Goal: Task Accomplishment & Management: Use online tool/utility

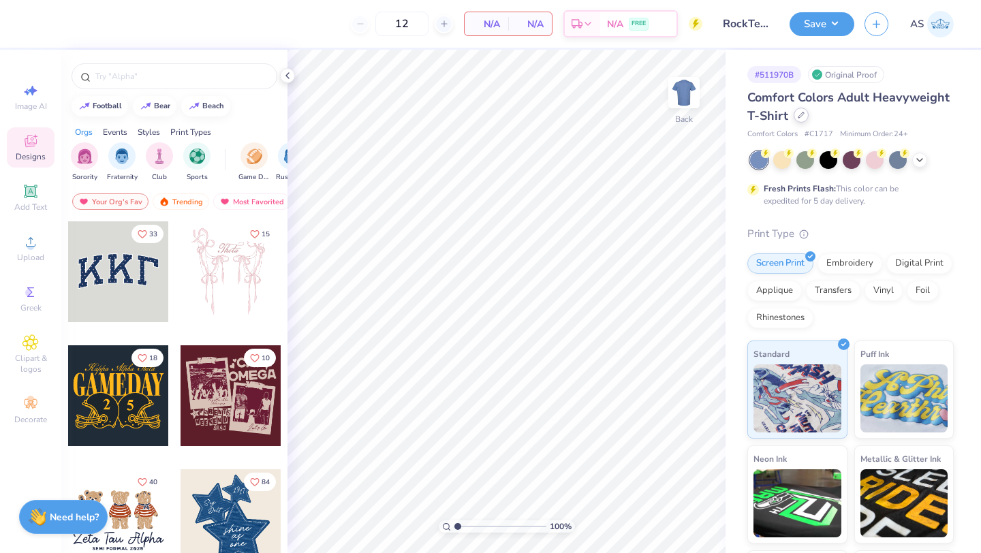
click at [801, 121] on div at bounding box center [801, 115] width 15 height 15
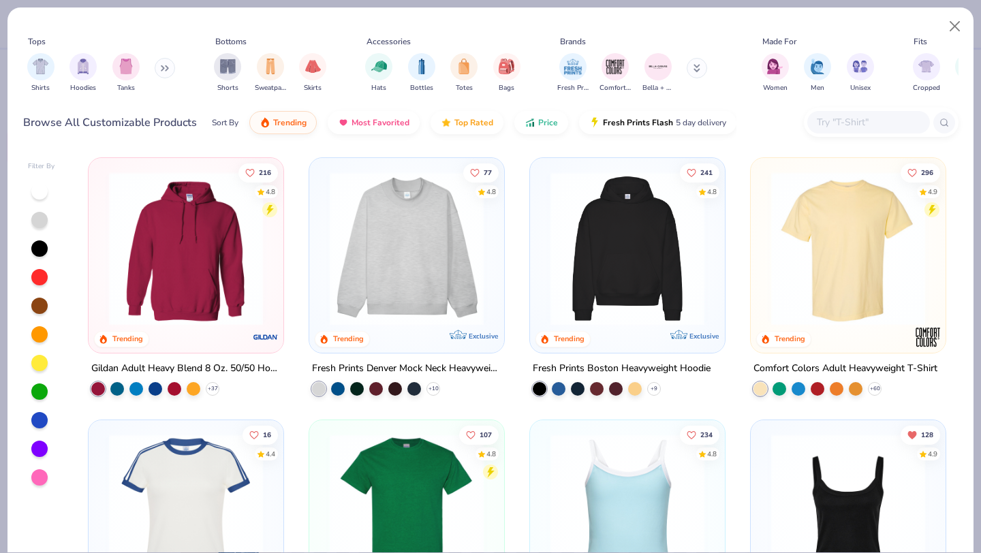
click at [832, 132] on div at bounding box center [869, 122] width 123 height 22
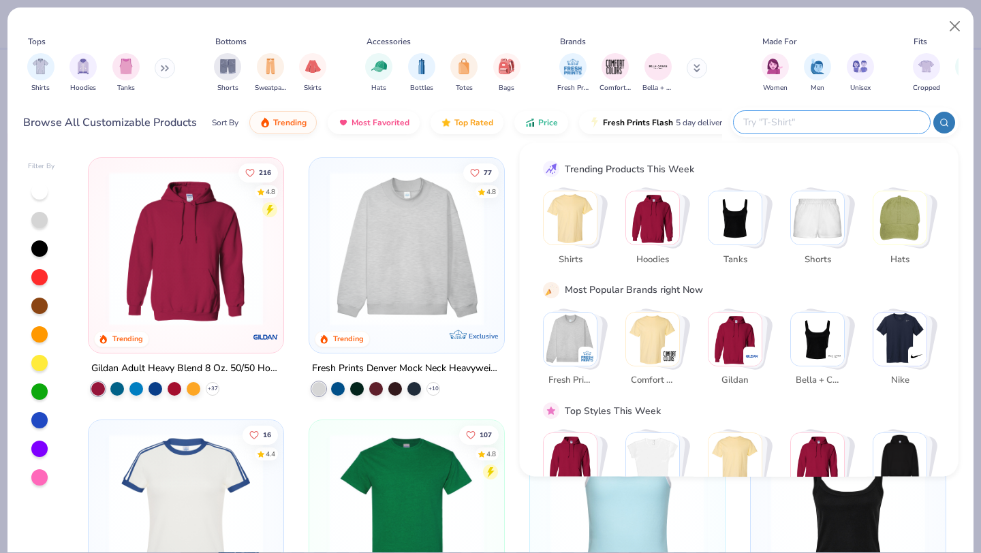
paste input "CTK121"
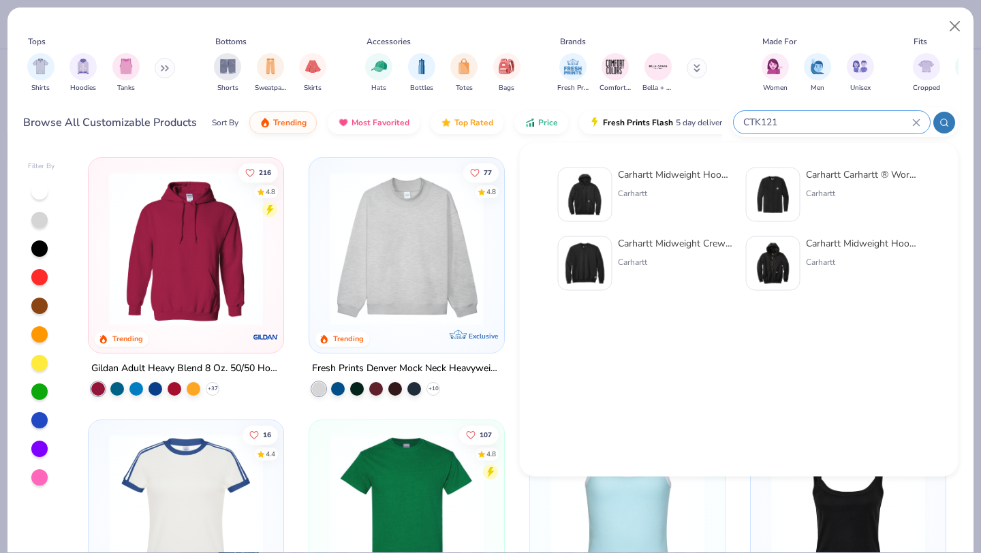
type input "CTK121"
click at [645, 185] on div "Carhartt Midweight Hooded Sweatshirt Carhartt" at bounding box center [675, 195] width 114 height 55
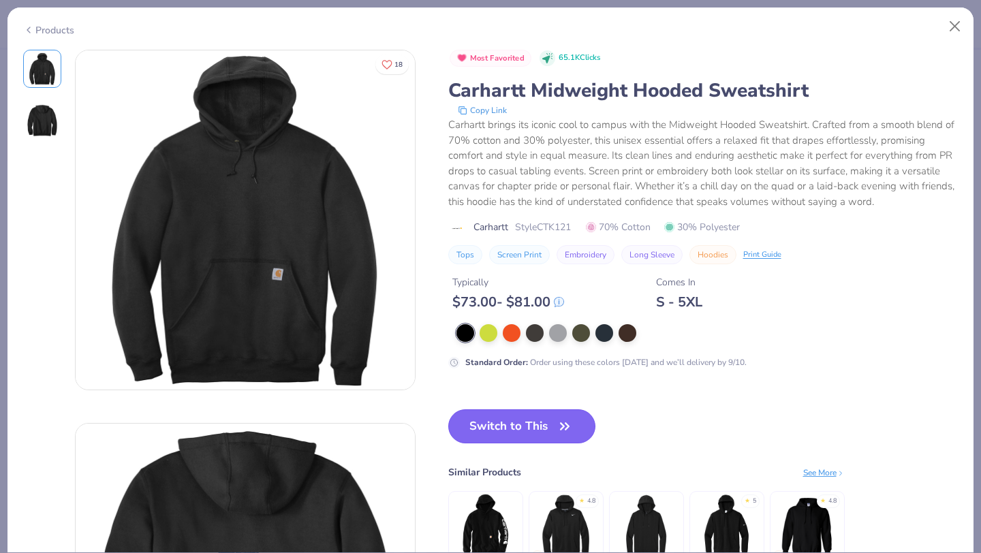
click at [495, 417] on button "Switch to This" at bounding box center [522, 427] width 148 height 34
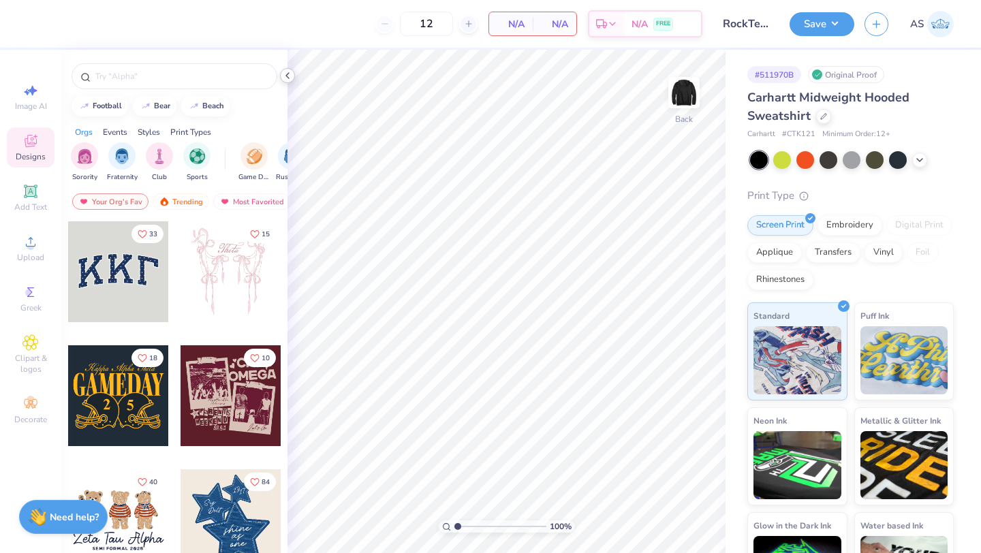
click at [287, 76] on polyline at bounding box center [287, 75] width 3 height 5
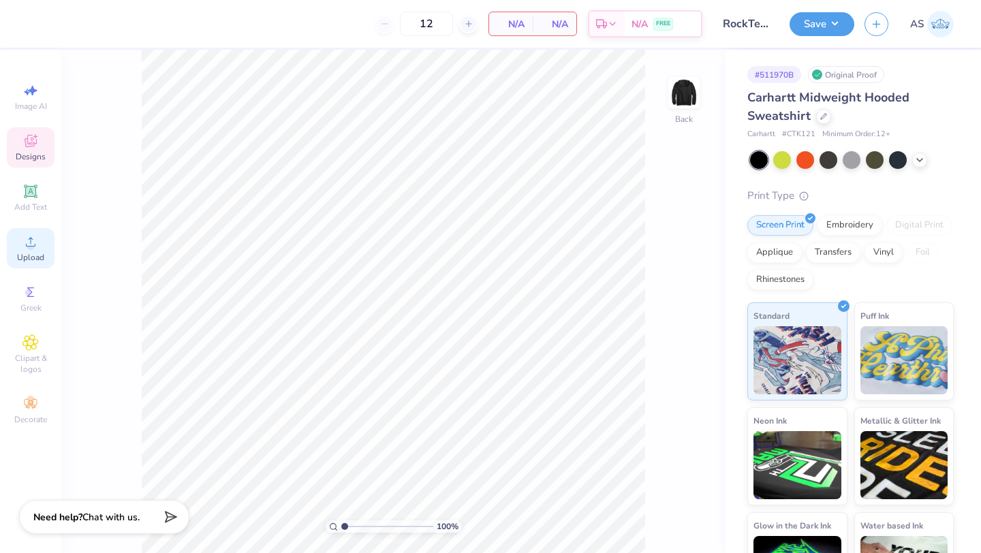
click at [23, 249] on icon at bounding box center [30, 242] width 16 height 16
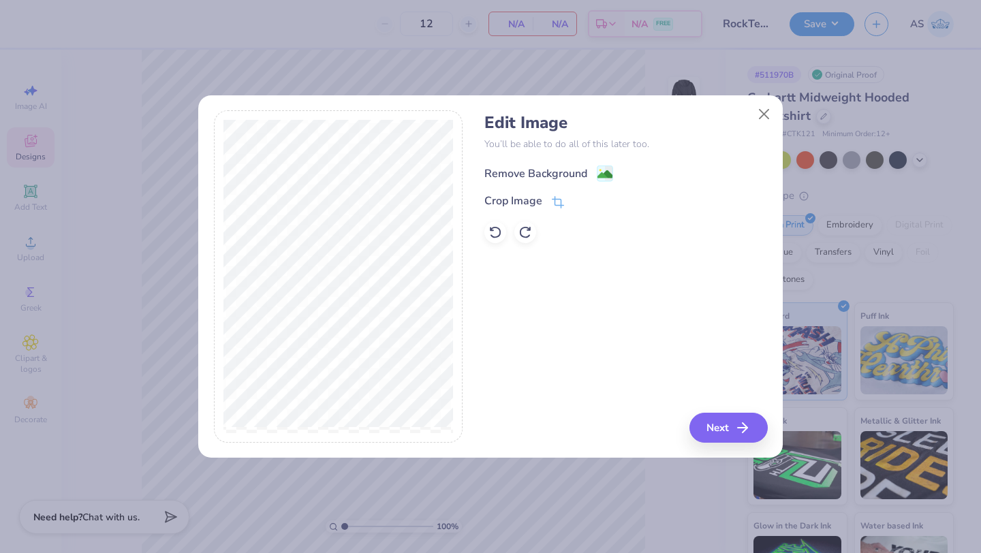
click at [607, 171] on image at bounding box center [605, 174] width 15 height 15
click at [725, 425] on button "Next" at bounding box center [731, 428] width 78 height 30
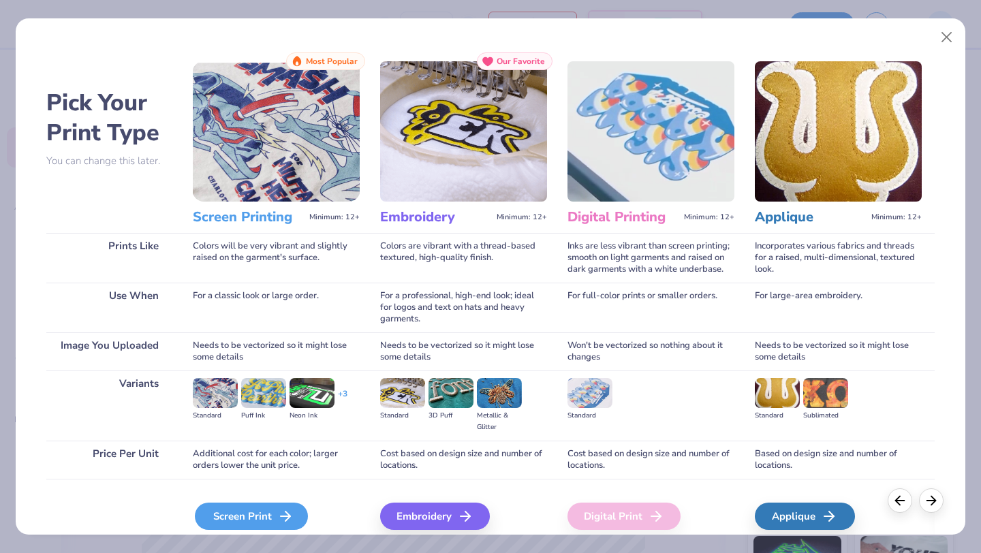
click at [262, 510] on div "Screen Print" at bounding box center [251, 516] width 113 height 27
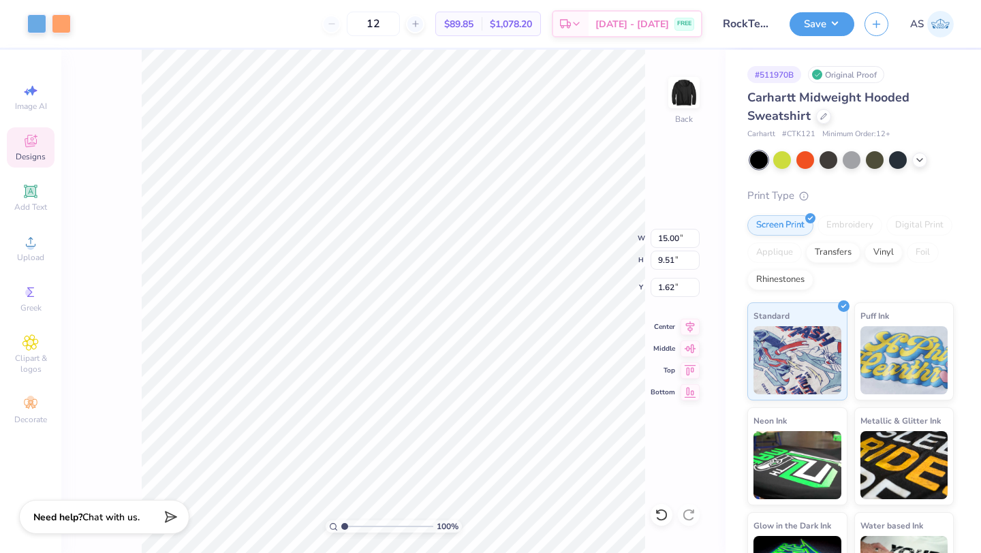
type input "4.24"
type input "2.69"
type input "0.87"
type input "3.73"
type input "2.36"
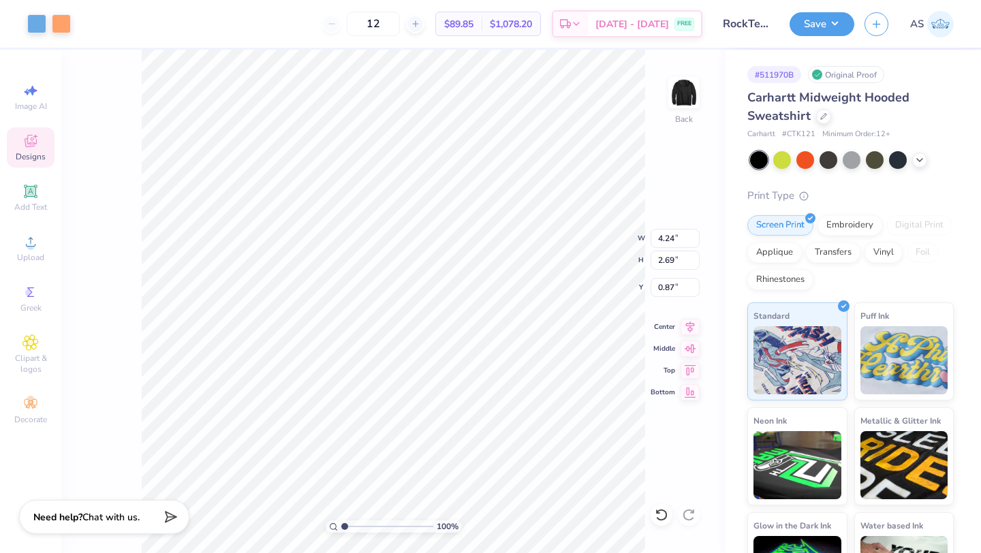
type input "1.19"
type input "1.14"
click at [821, 20] on button "Save" at bounding box center [822, 22] width 65 height 24
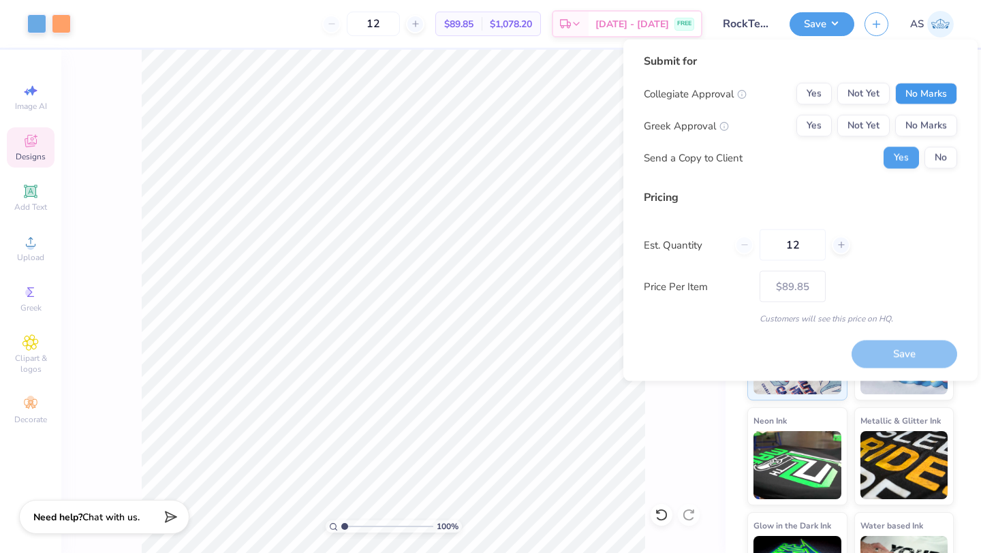
click at [937, 95] on button "No Marks" at bounding box center [926, 94] width 62 height 22
click at [933, 121] on button "No Marks" at bounding box center [926, 126] width 62 height 22
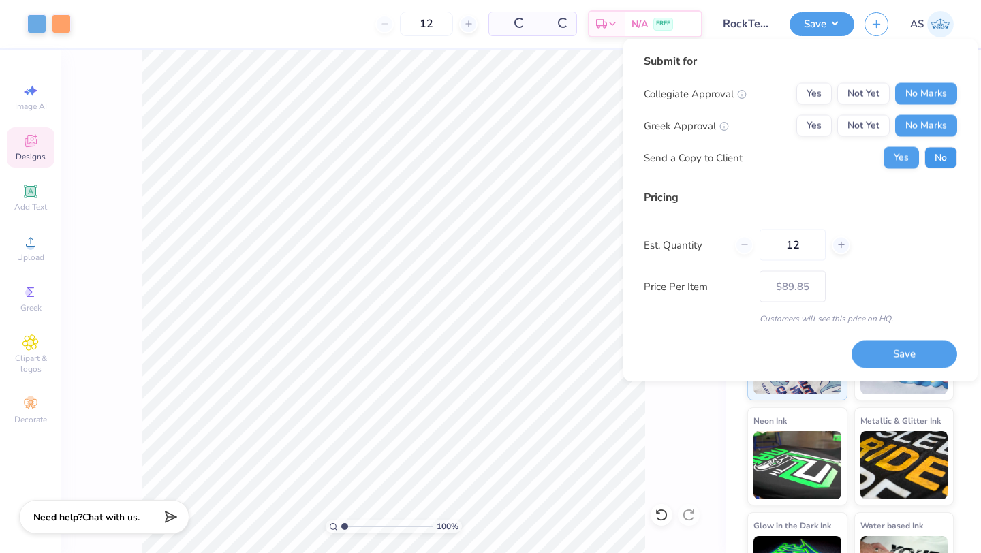
click at [934, 157] on button "No" at bounding box center [941, 158] width 33 height 22
click at [885, 350] on button "Save" at bounding box center [905, 354] width 106 height 28
type input "$89.85"
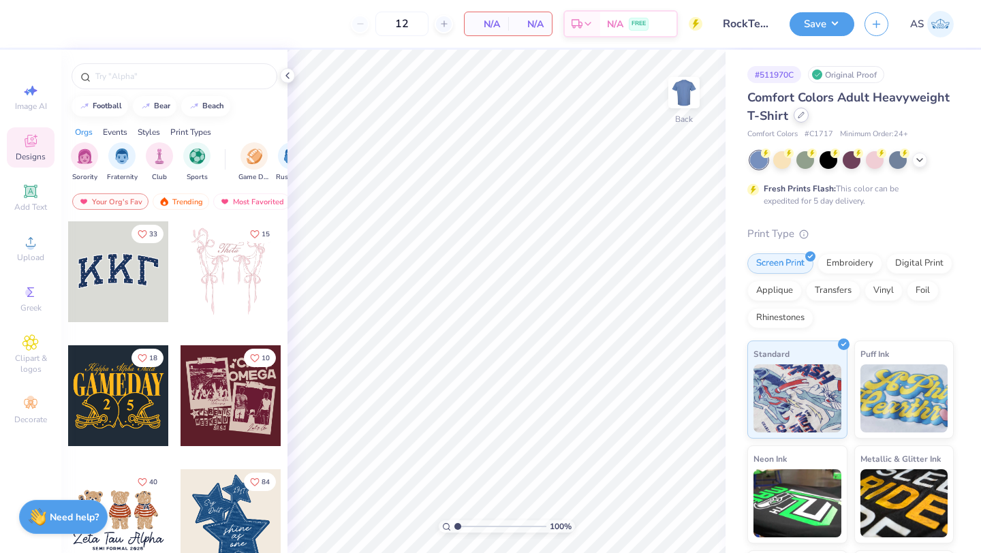
click at [802, 114] on icon at bounding box center [801, 115] width 7 height 7
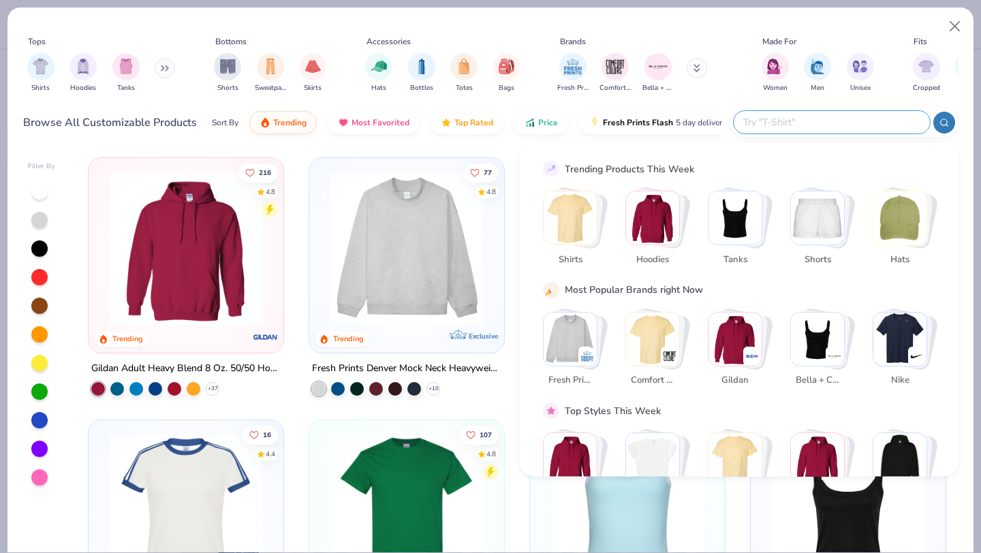
click at [853, 122] on input "text" at bounding box center [831, 122] width 179 height 16
paste input "CT105298"
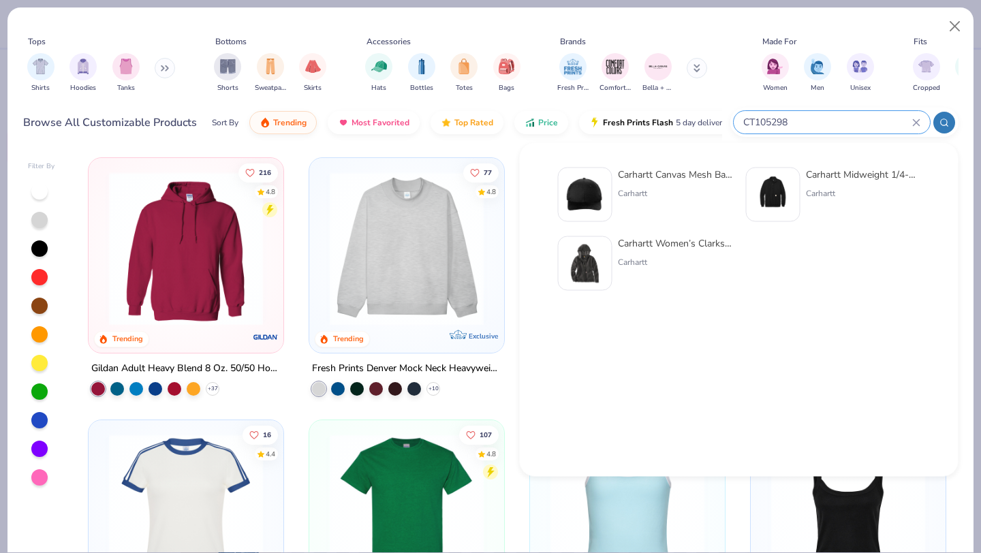
type input "CT105298"
click at [596, 202] on img at bounding box center [585, 195] width 42 height 42
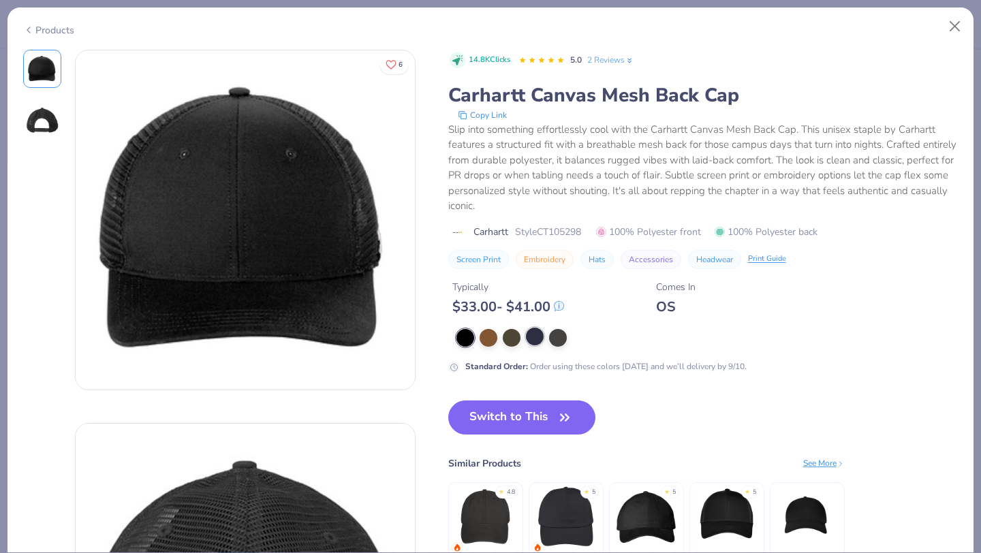
click at [531, 342] on div at bounding box center [535, 337] width 18 height 18
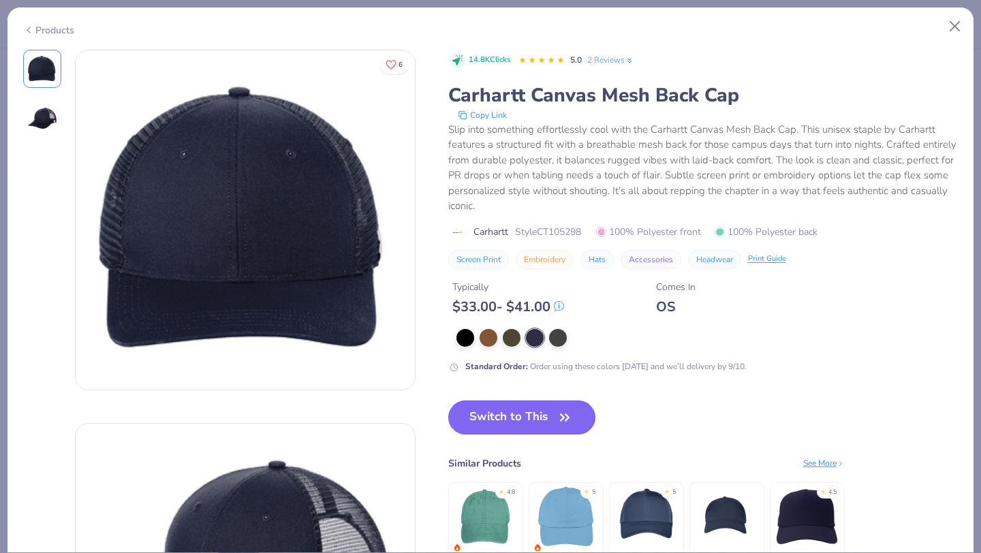
click at [508, 409] on button "Switch to This" at bounding box center [522, 418] width 148 height 34
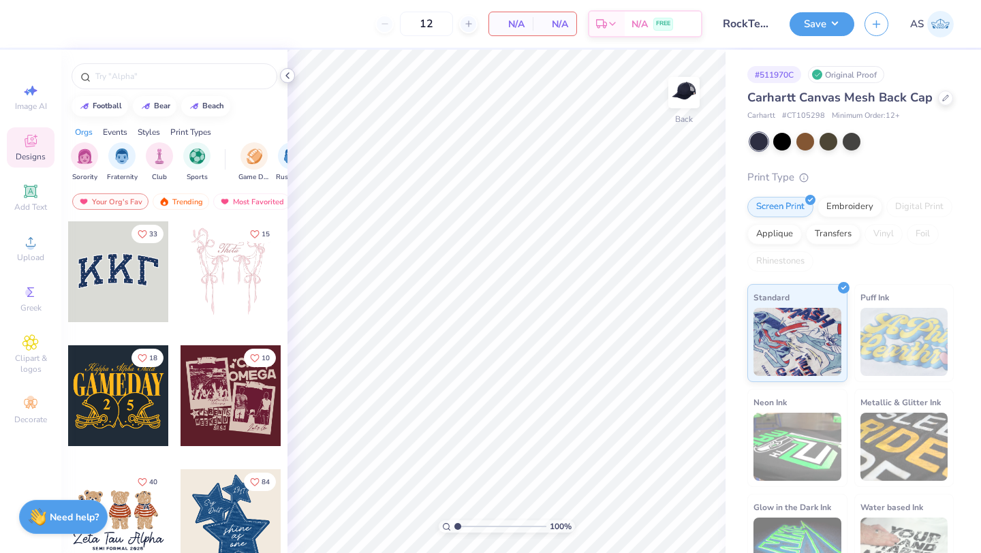
click at [290, 72] on icon at bounding box center [287, 75] width 11 height 11
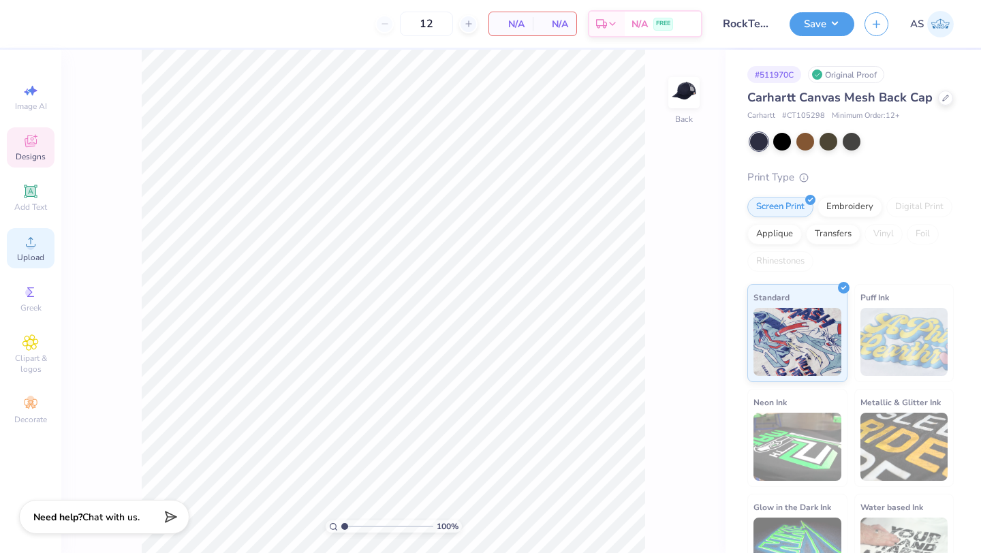
click at [25, 232] on div "Upload" at bounding box center [31, 248] width 48 height 40
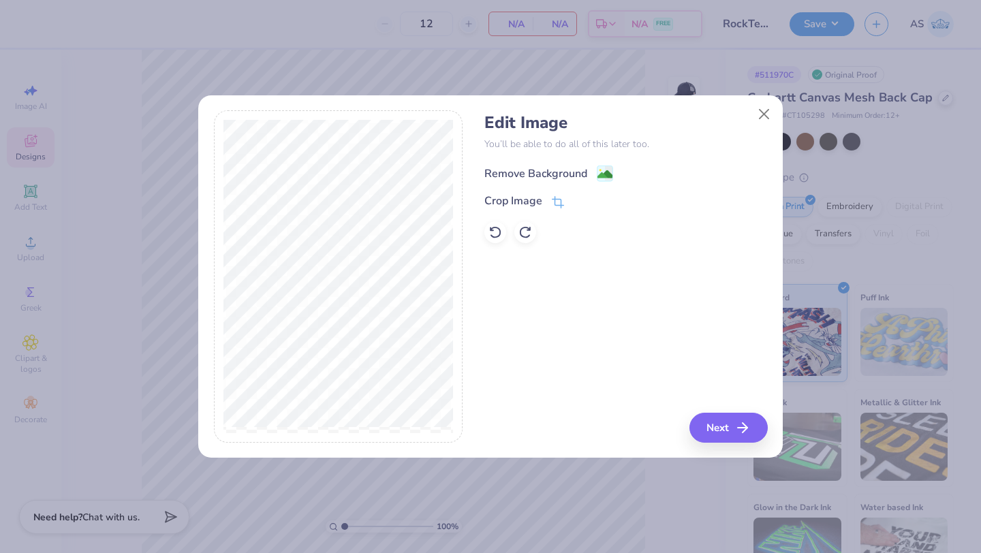
click at [604, 172] on image at bounding box center [605, 174] width 15 height 15
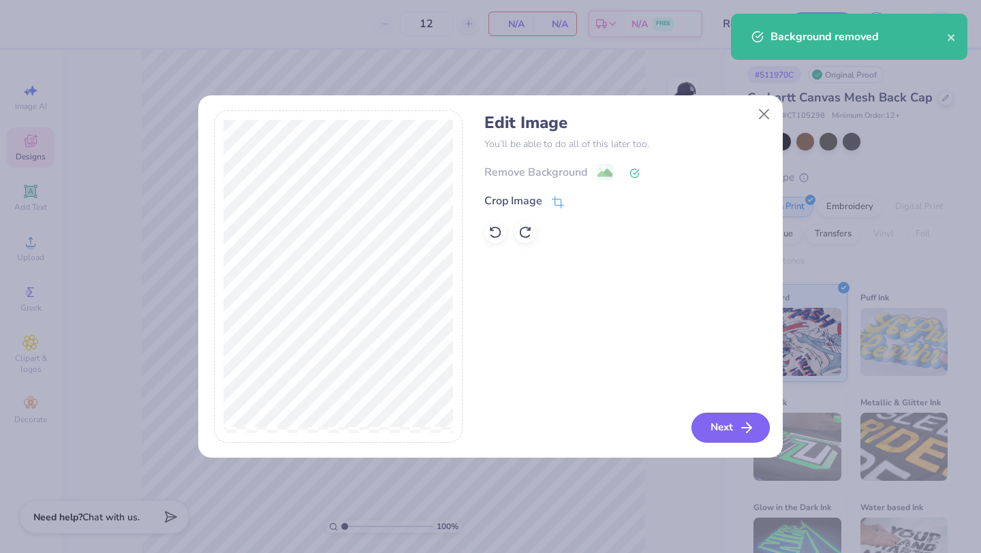
click at [731, 428] on button "Next" at bounding box center [731, 428] width 78 height 30
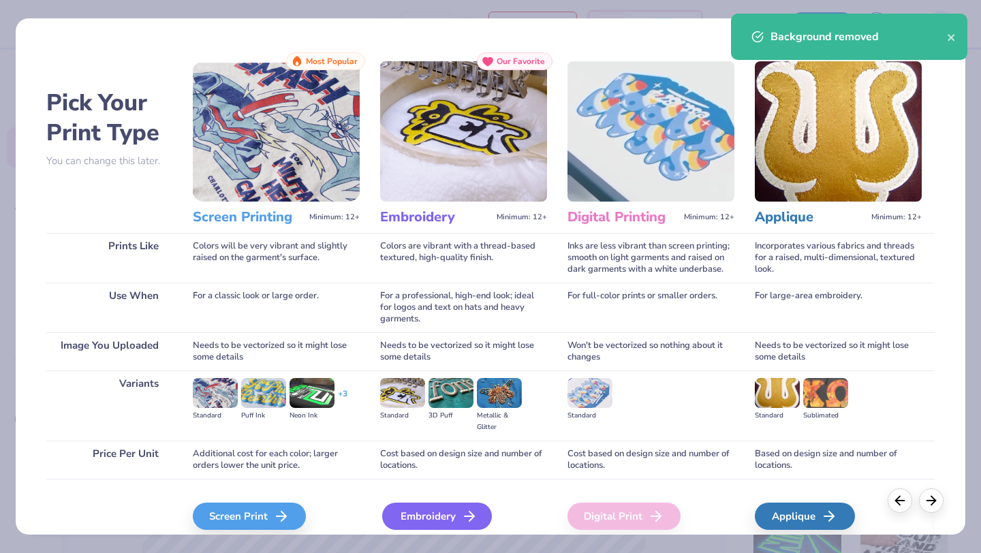
click at [416, 510] on div "Embroidery" at bounding box center [437, 516] width 110 height 27
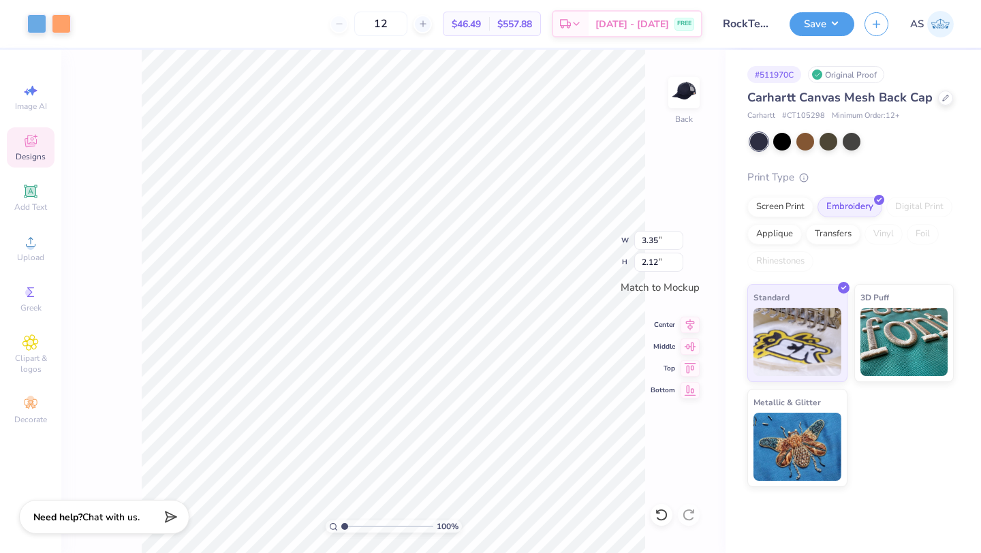
type input "2.83"
type input "1.79"
click at [690, 320] on icon at bounding box center [690, 324] width 9 height 12
click at [816, 25] on button "Save" at bounding box center [822, 22] width 65 height 24
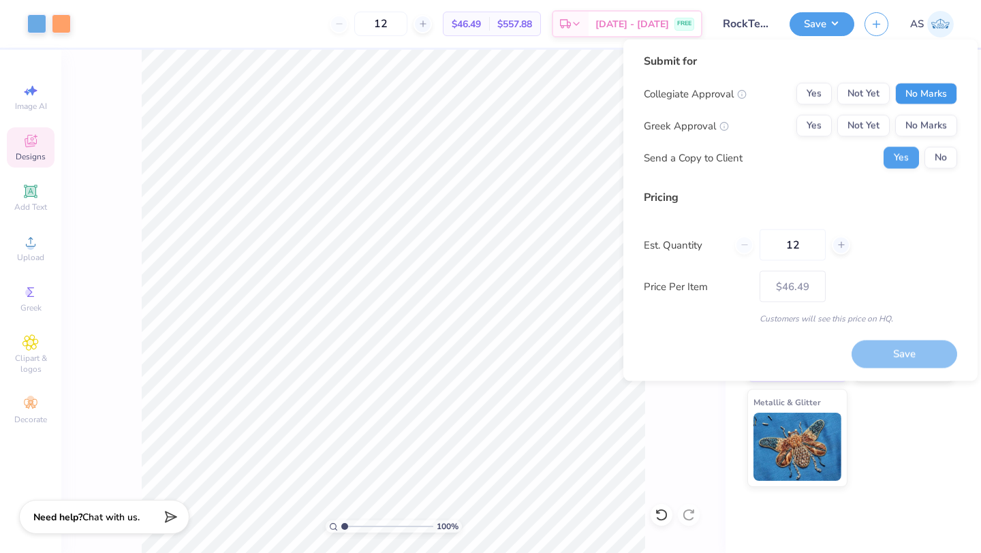
click at [928, 87] on button "No Marks" at bounding box center [926, 94] width 62 height 22
click at [924, 117] on button "No Marks" at bounding box center [926, 126] width 62 height 22
click at [939, 160] on button "No" at bounding box center [941, 158] width 33 height 22
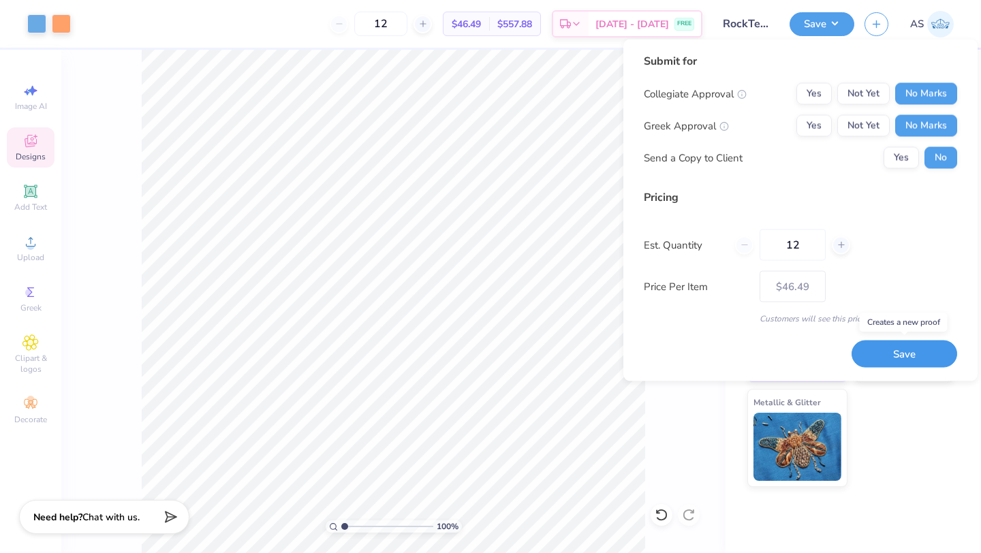
click at [883, 346] on button "Save" at bounding box center [905, 354] width 106 height 28
type input "– –"
